Goal: Check status: Check status

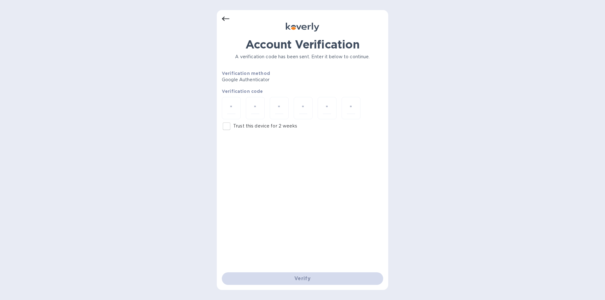
click at [227, 123] on input "Trust this device for 2 weeks" at bounding box center [226, 126] width 13 height 13
checkbox input "true"
click at [233, 103] on input "number" at bounding box center [231, 108] width 8 height 12
type input "4"
type input "5"
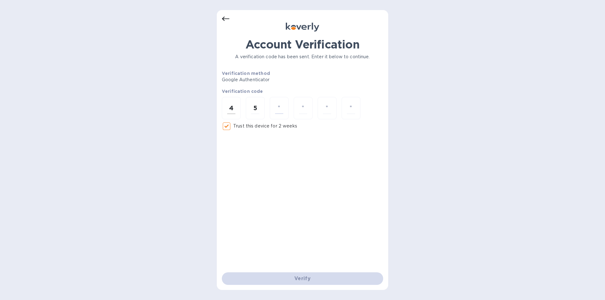
type input "8"
type input "6"
type input "0"
type input "3"
type input "2"
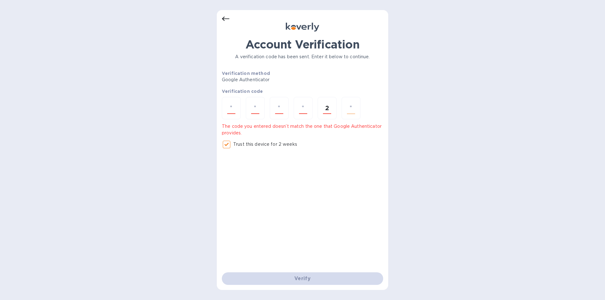
click at [353, 106] on input "number" at bounding box center [351, 108] width 8 height 12
type input "4"
type input "5"
type input "8"
type input "6"
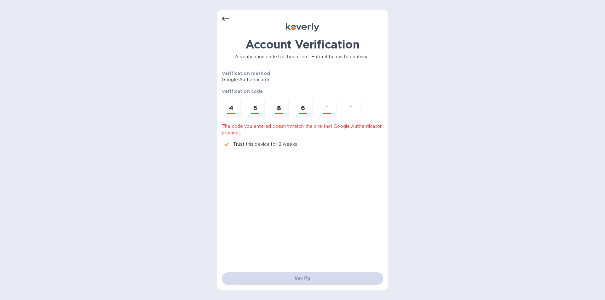
type input "0"
type input "2"
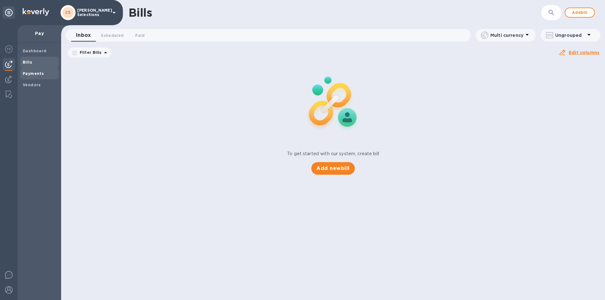
click at [30, 73] on b "Payments" at bounding box center [33, 73] width 21 height 5
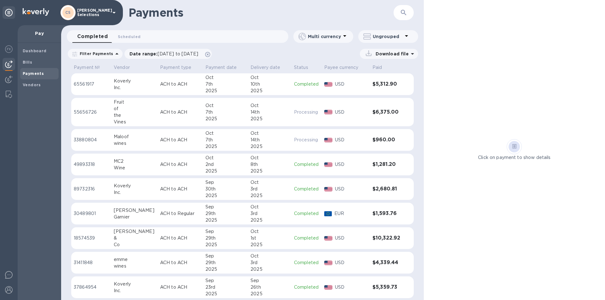
click at [374, 86] on h3 "$5,312.90" at bounding box center [387, 84] width 29 height 6
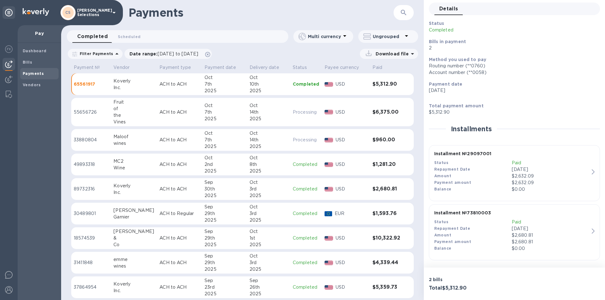
scroll to position [26, 0]
click at [500, 171] on div "Repayment Date" at bounding box center [473, 169] width 78 height 7
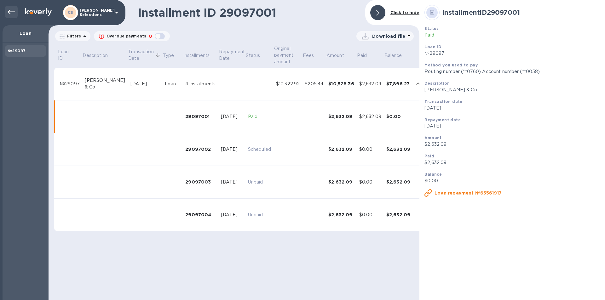
click at [13, 14] on icon at bounding box center [12, 12] width 8 height 8
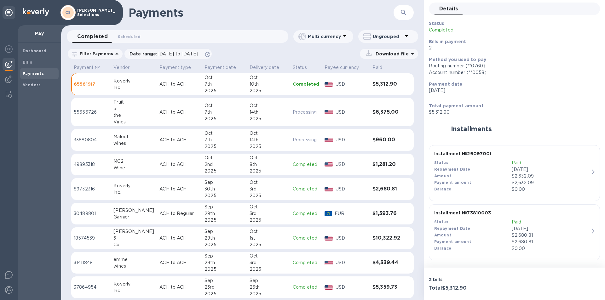
scroll to position [26, 0]
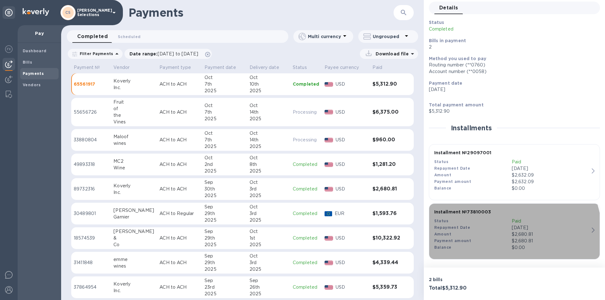
click at [497, 235] on div "Amount" at bounding box center [473, 234] width 78 height 7
